Goal: Information Seeking & Learning: Learn about a topic

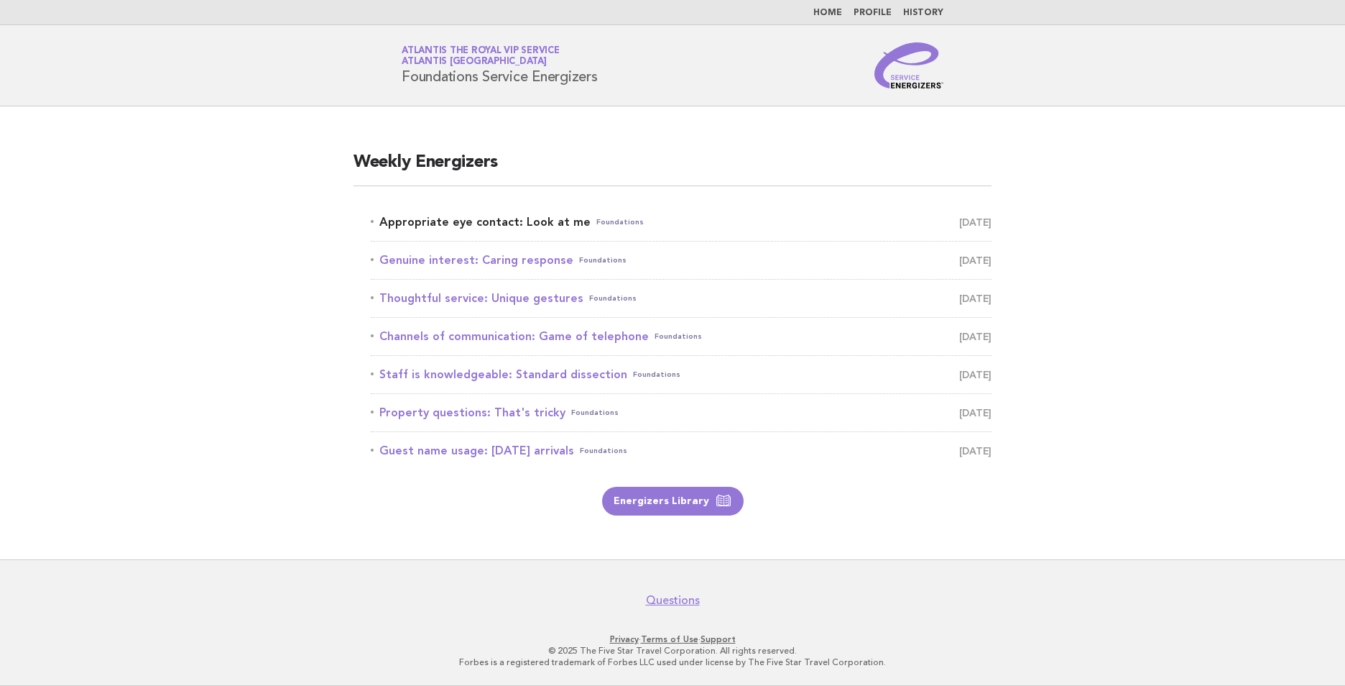
click at [520, 229] on link "Appropriate eye contact: Look at me Foundations [DATE]" at bounding box center [681, 222] width 621 height 20
click at [536, 221] on link "Appropriate eye contact: Look at me Foundations [DATE]" at bounding box center [681, 222] width 621 height 20
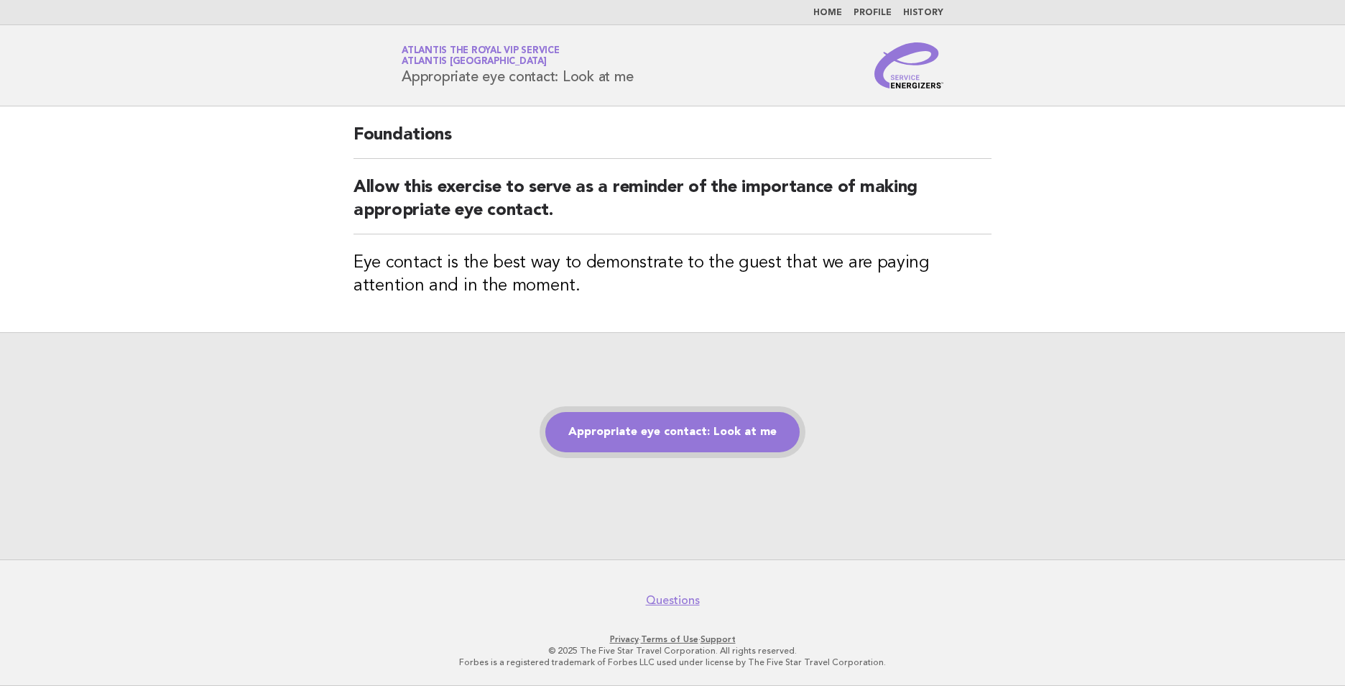
click at [658, 433] on link "Appropriate eye contact: Look at me" at bounding box center [672, 432] width 254 height 40
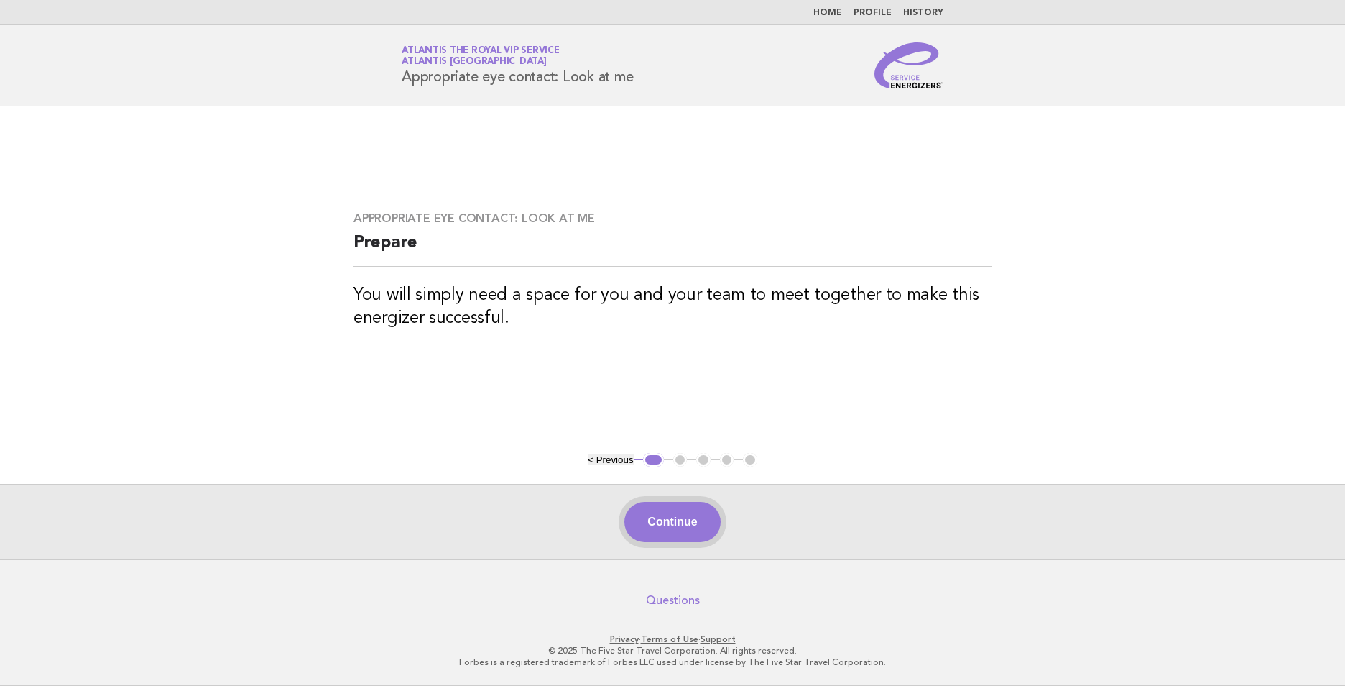
click at [681, 522] on button "Continue" at bounding box center [673, 522] width 96 height 40
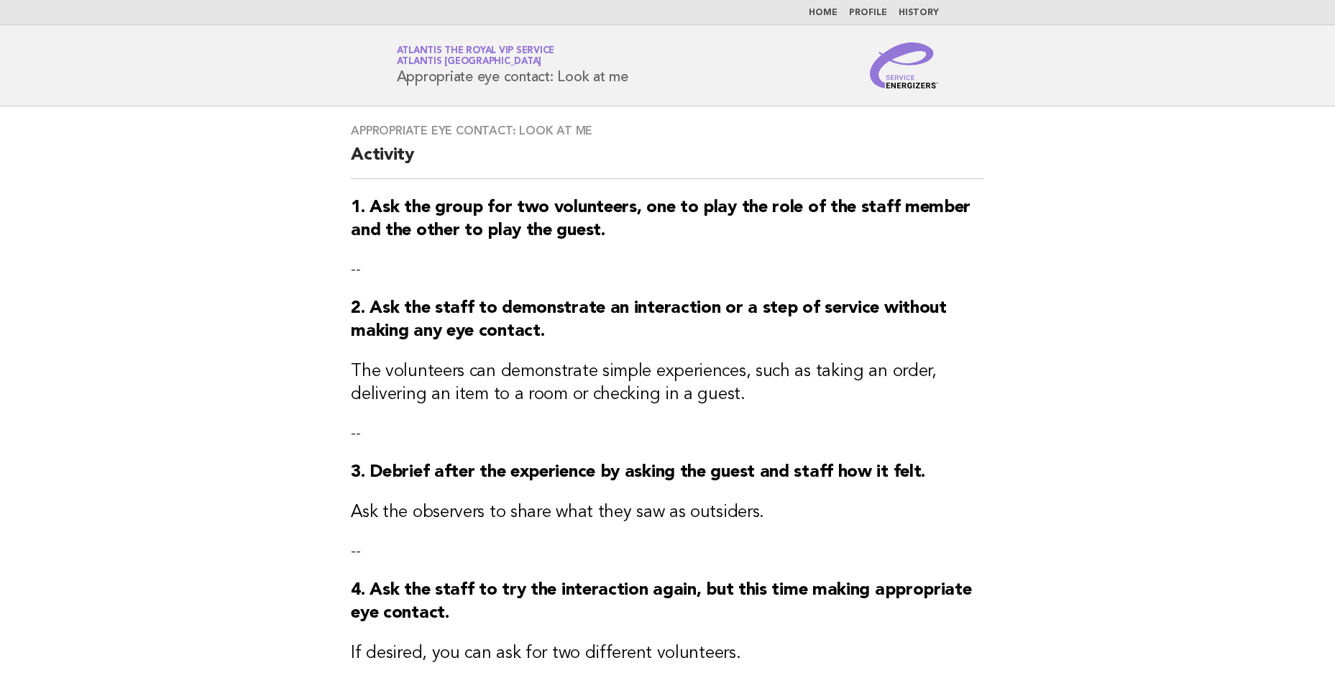
click at [837, 16] on link "Home" at bounding box center [823, 13] width 29 height 9
